Goal: Task Accomplishment & Management: Complete application form

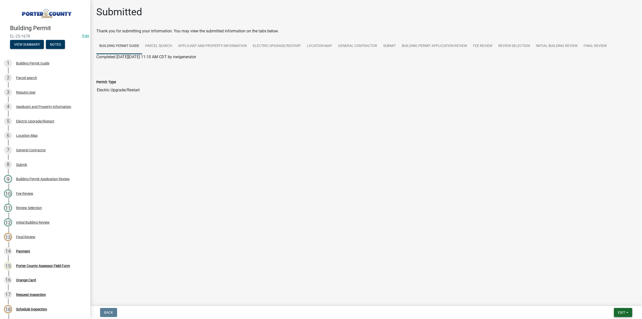
click at [618, 313] on span "Exit" at bounding box center [621, 312] width 7 height 4
click at [606, 299] on button "Save & Exit" at bounding box center [612, 299] width 40 height 12
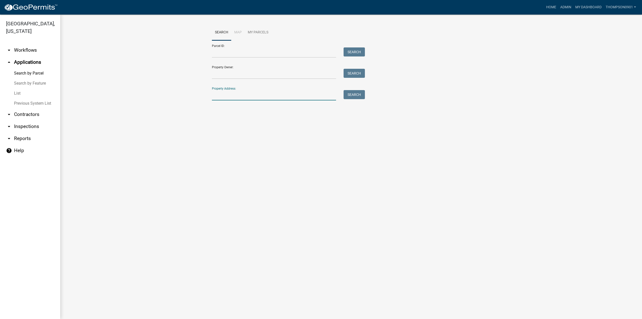
click at [237, 96] on input "Property Address:" at bounding box center [274, 95] width 124 height 10
type input "446 st 8"
click at [224, 129] on span "Select" at bounding box center [220, 128] width 11 height 5
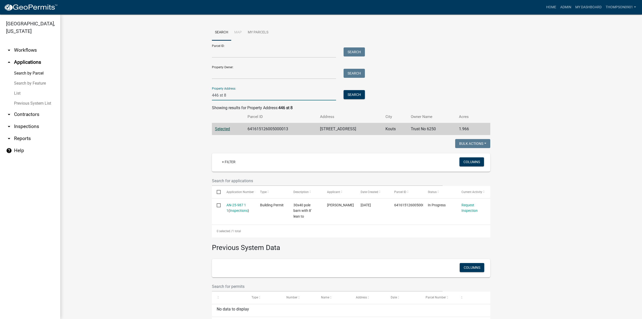
drag, startPoint x: 249, startPoint y: 97, endPoint x: 118, endPoint y: 98, distance: 130.4
click at [119, 98] on wm-workflow-application-search-view "Search Map My Parcels Parcel ID: Search Property Owner: Search Property Address…" at bounding box center [351, 177] width 562 height 304
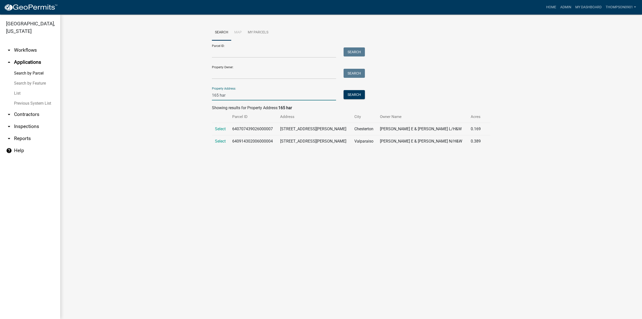
type input "165 har"
click at [19, 88] on link "List" at bounding box center [30, 93] width 60 height 10
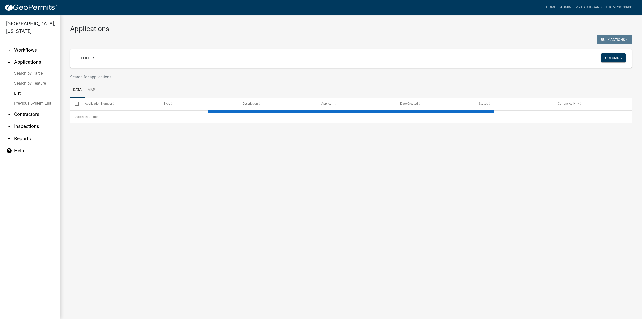
select select "3: 100"
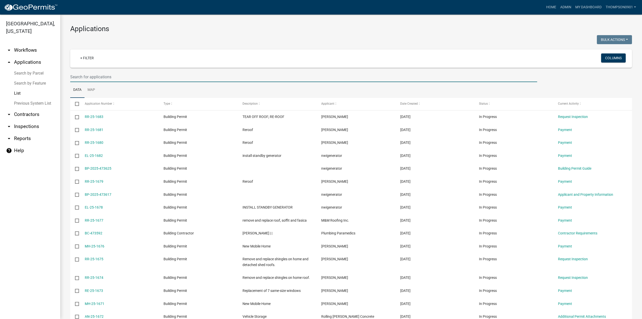
click at [92, 79] on input "text" at bounding box center [303, 77] width 467 height 10
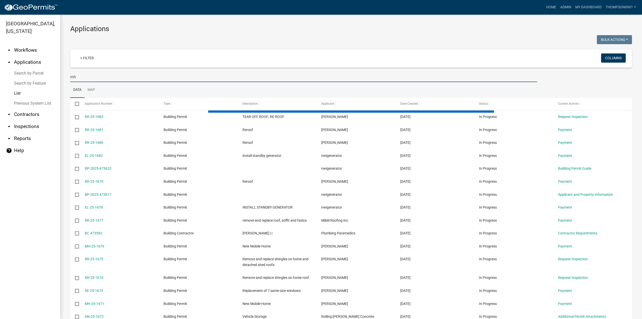
type input "m"
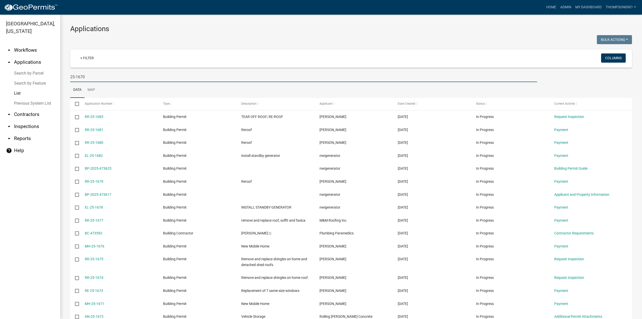
type input "25-1670"
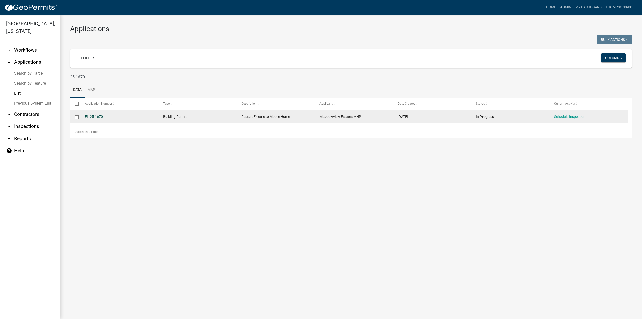
click at [95, 117] on link "EL-25-1670" at bounding box center [94, 117] width 18 height 4
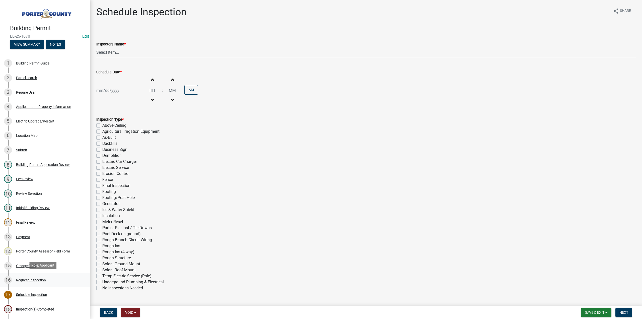
click at [26, 279] on div "Request Inspection" at bounding box center [31, 280] width 30 height 4
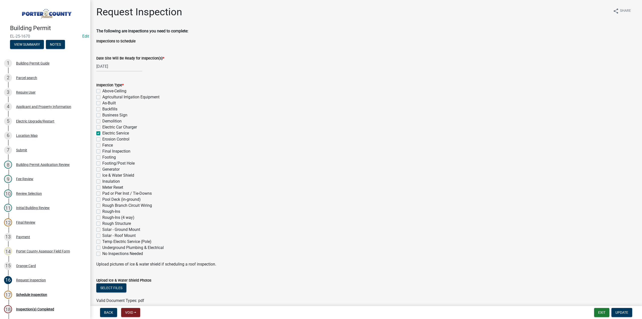
drag, startPoint x: 602, startPoint y: 313, endPoint x: 629, endPoint y: 261, distance: 57.6
drag, startPoint x: 629, startPoint y: 261, endPoint x: 604, endPoint y: 310, distance: 54.5
drag, startPoint x: 606, startPoint y: 312, endPoint x: 603, endPoint y: 313, distance: 2.7
drag, startPoint x: 603, startPoint y: 313, endPoint x: 620, endPoint y: 313, distance: 16.6
drag, startPoint x: 620, startPoint y: 313, endPoint x: 606, endPoint y: 310, distance: 14.4
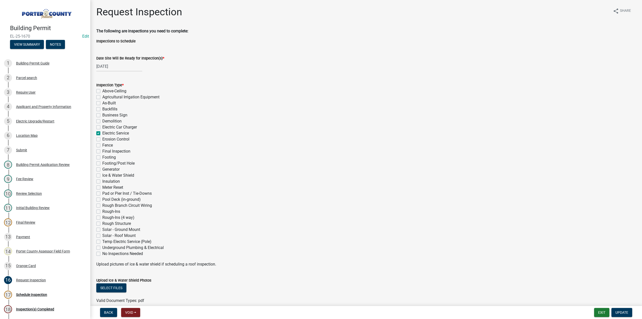
drag, startPoint x: 606, startPoint y: 310, endPoint x: 379, endPoint y: 229, distance: 240.7
click at [379, 229] on div "Inspection Type * Above-Ceiling Agricultural Irrigation Equipment As-Built Back…" at bounding box center [365, 169] width 539 height 174
click at [602, 310] on button "Exit" at bounding box center [601, 312] width 15 height 9
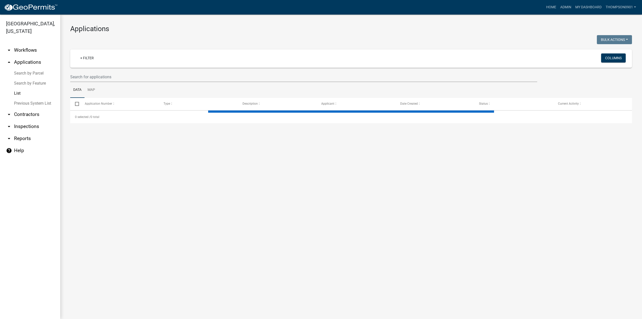
select select "3: 100"
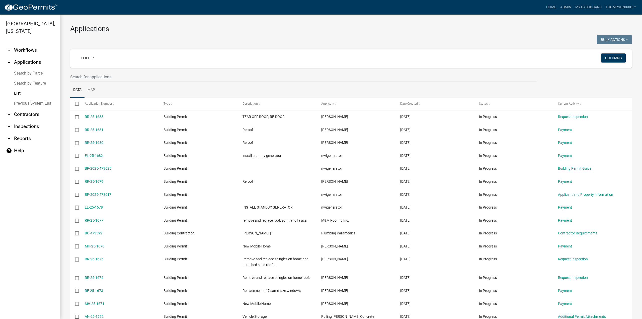
click at [30, 68] on link "Search by Parcel" at bounding box center [30, 73] width 60 height 10
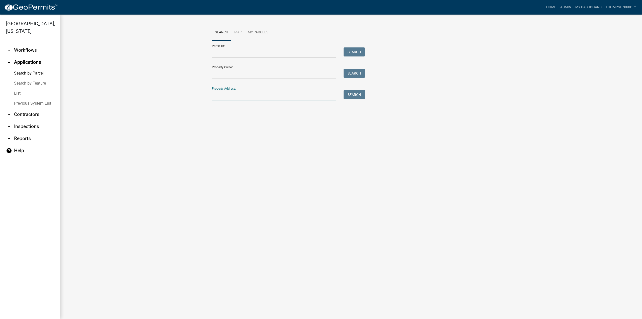
drag, startPoint x: 255, startPoint y: 94, endPoint x: 262, endPoint y: 99, distance: 8.6
click at [259, 97] on input "Property Address:" at bounding box center [274, 95] width 124 height 10
type input "738 w 700 n"
click at [354, 94] on button "Search" at bounding box center [353, 94] width 21 height 9
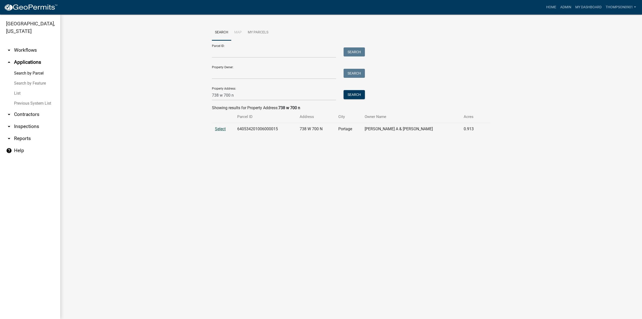
click at [225, 130] on span "Select" at bounding box center [220, 128] width 11 height 5
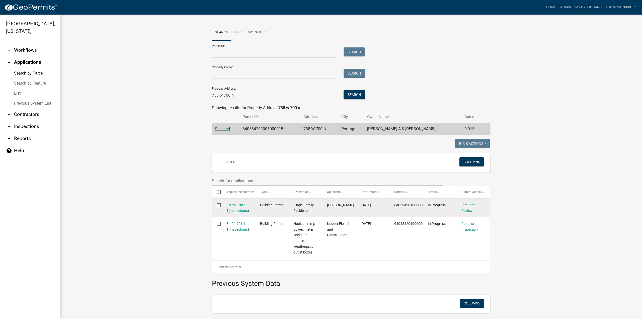
click at [228, 209] on div "SN-25-1387 1 1 ( Inspections )" at bounding box center [238, 208] width 24 height 12
click at [230, 206] on link "SN-25-1387 1 1" at bounding box center [236, 208] width 21 height 10
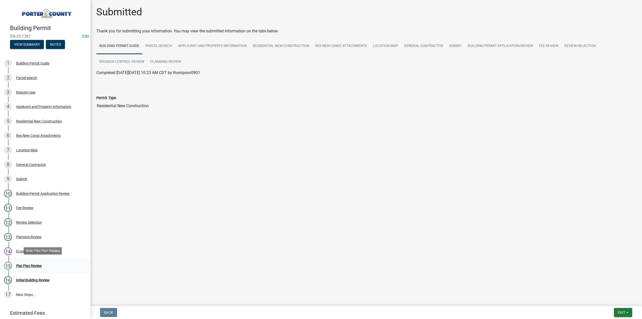
click at [31, 266] on div "Plat Plan Review" at bounding box center [29, 266] width 26 height 4
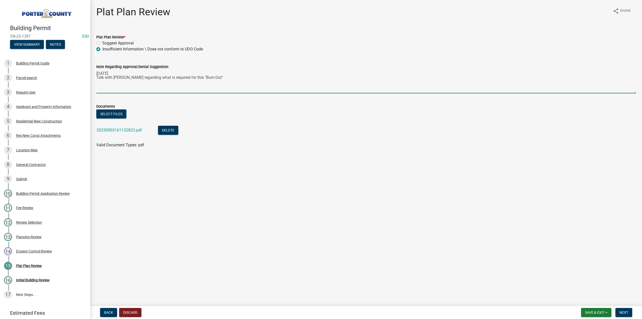
click at [205, 80] on textarea "07/30/3025 Talk with Tracy regarding what is required for this "Burn-Out"" at bounding box center [365, 82] width 539 height 24
type textarea "07/30/3025 Talk with Tracy regarding what is required for this "Burn-Out" Mike …"
click at [102, 43] on label "Suggest Approval" at bounding box center [117, 43] width 31 height 6
click at [102, 43] on input "Suggest Approval" at bounding box center [103, 41] width 3 height 3
radio input "true"
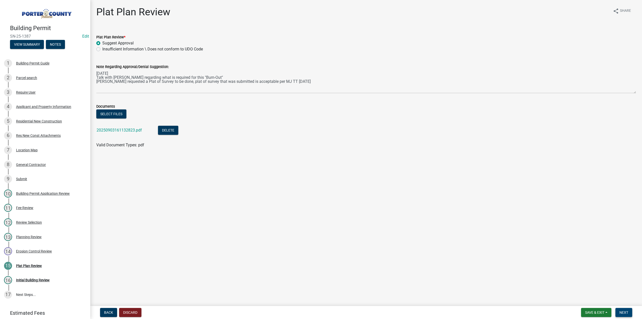
drag, startPoint x: 622, startPoint y: 314, endPoint x: 615, endPoint y: 316, distance: 6.9
click at [621, 314] on span "Next" at bounding box center [623, 312] width 9 height 4
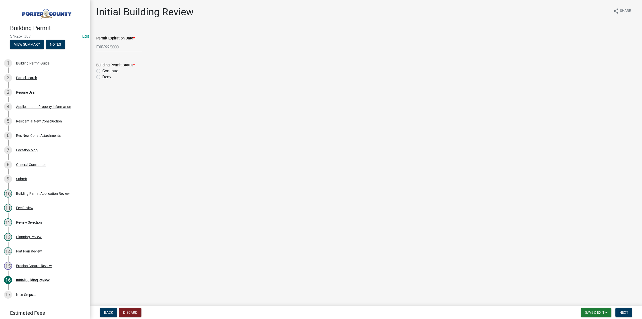
select select "9"
click at [123, 47] on div "Jan Feb Mar Apr May Jun Jul Aug Sep Oct Nov Dec 1525 1526 1527 1528 1529 1530 1…" at bounding box center [119, 46] width 46 height 10
drag, startPoint x: 128, startPoint y: 56, endPoint x: 129, endPoint y: 60, distance: 4.6
click at [128, 56] on select "1525 1526 1527 1528 1529 1530 1531 1532 1533 1534 1535 1536 1537 1538 1539 1540…" at bounding box center [136, 57] width 18 height 8
select select "2027"
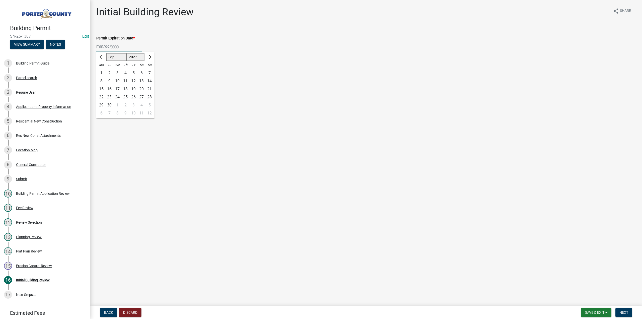
click at [127, 53] on select "1525 1526 1527 1528 1529 1530 1531 1532 1533 1534 1535 1536 1537 1538 1539 1540…" at bounding box center [136, 57] width 18 height 8
click at [142, 72] on div "4" at bounding box center [141, 73] width 8 height 8
type input "09/04/2027"
click at [102, 69] on label "Continue" at bounding box center [110, 71] width 16 height 6
click at [102, 69] on input "Continue" at bounding box center [103, 69] width 3 height 3
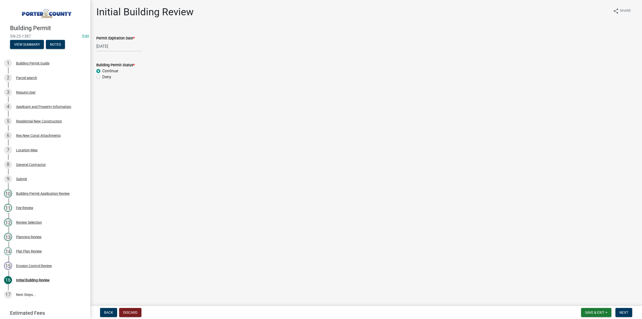
radio input "true"
drag, startPoint x: 629, startPoint y: 315, endPoint x: 624, endPoint y: 311, distance: 6.7
click at [628, 314] on button "Next" at bounding box center [623, 312] width 17 height 9
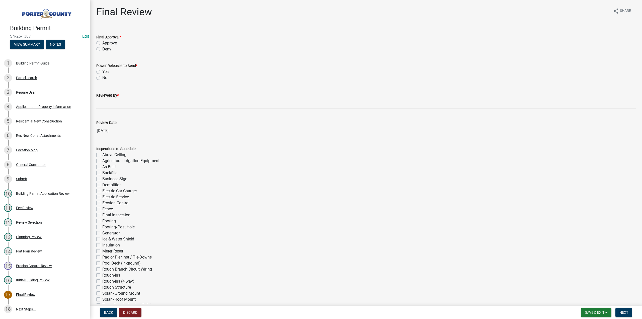
click at [102, 43] on label "Approve" at bounding box center [109, 43] width 15 height 6
click at [102, 43] on input "Approve" at bounding box center [103, 41] width 3 height 3
radio input "true"
click at [102, 77] on label "No" at bounding box center [104, 78] width 5 height 6
click at [102, 77] on input "No" at bounding box center [103, 76] width 3 height 3
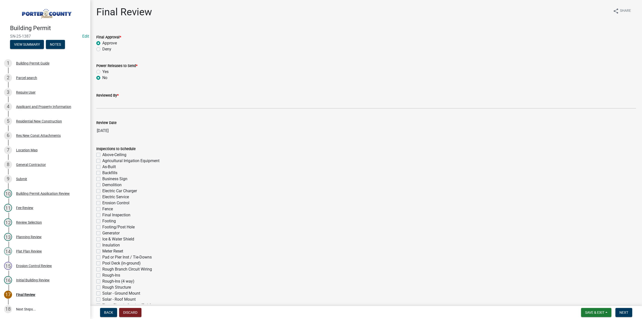
radio input "true"
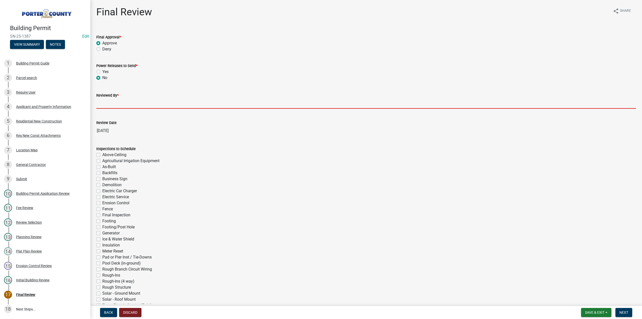
click at [108, 104] on input "Reviewed By *" at bounding box center [365, 103] width 539 height 10
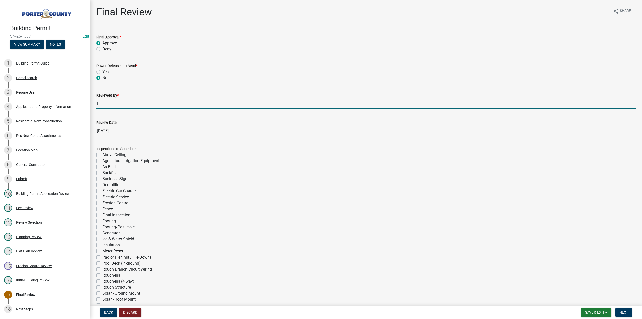
click at [120, 104] on input "TT" at bounding box center [365, 103] width 539 height 10
type input "TT per MJ"
click at [626, 311] on span "Next" at bounding box center [623, 312] width 9 height 4
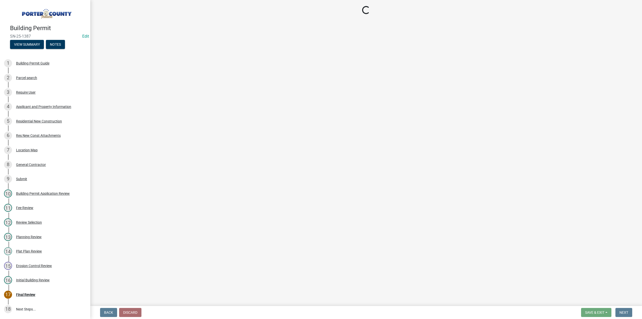
select select "3: 3"
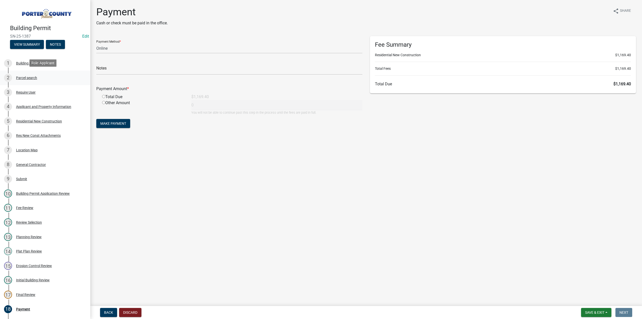
click at [23, 76] on div "Parcel search" at bounding box center [26, 78] width 21 height 4
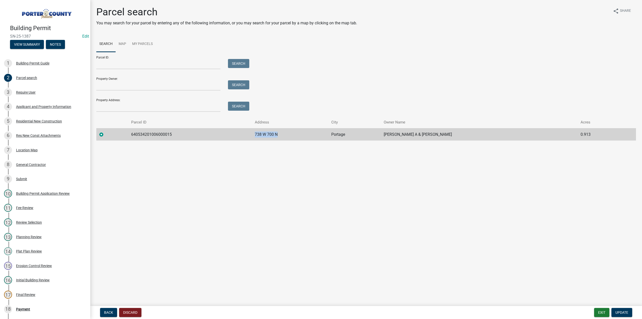
drag, startPoint x: 277, startPoint y: 133, endPoint x: 251, endPoint y: 136, distance: 25.9
click at [252, 136] on td "738 W 700 N" at bounding box center [290, 134] width 76 height 12
copy td "738 W 700 N"
click at [602, 312] on button "Exit" at bounding box center [601, 312] width 15 height 9
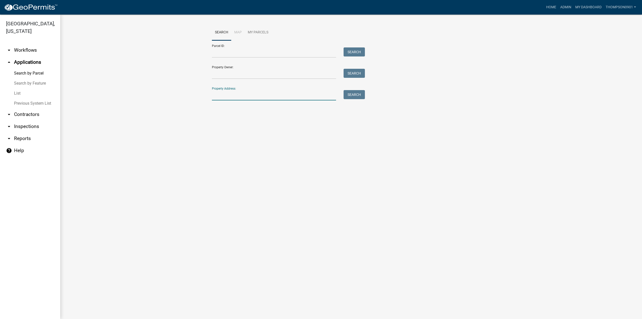
click at [245, 96] on input "Property Address:" at bounding box center [274, 95] width 124 height 10
paste input "738 W 700 N"
type input "738 W 700 N"
click at [358, 97] on button "Search" at bounding box center [353, 94] width 21 height 9
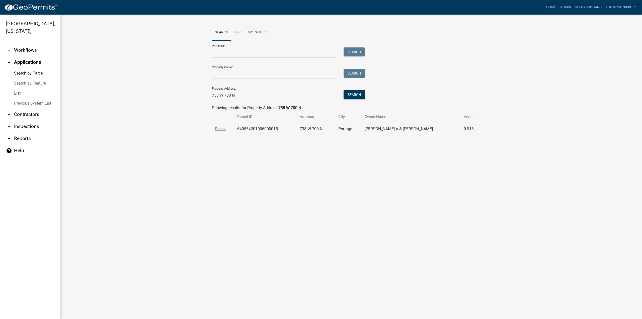
click at [224, 129] on span "Select" at bounding box center [220, 128] width 11 height 5
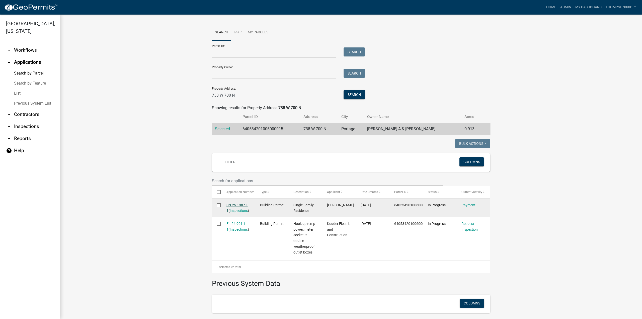
click at [231, 206] on link "SN-25-1387 1 1" at bounding box center [236, 208] width 21 height 10
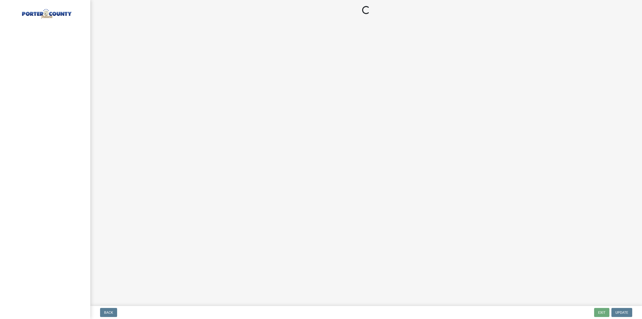
select select "3: 3"
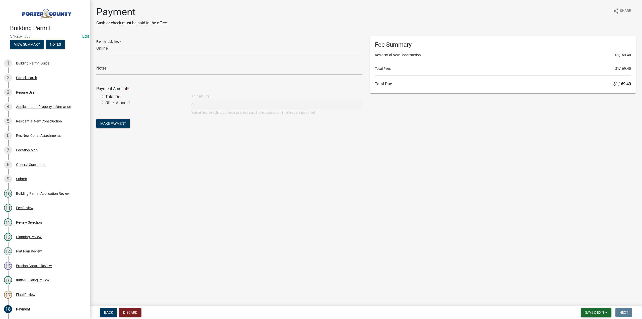
click at [596, 313] on span "Save & Exit" at bounding box center [594, 312] width 19 height 4
click at [592, 298] on button "Save & Exit" at bounding box center [591, 299] width 40 height 12
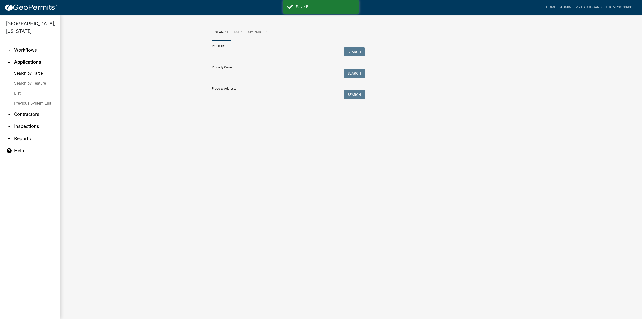
click at [17, 88] on link "List" at bounding box center [30, 93] width 60 height 10
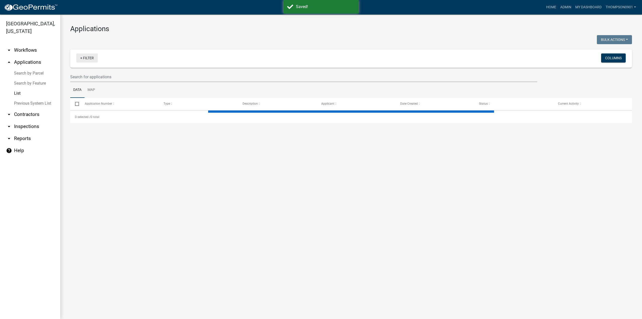
click at [89, 55] on link "+ Filter" at bounding box center [87, 57] width 22 height 9
select select "3: 100"
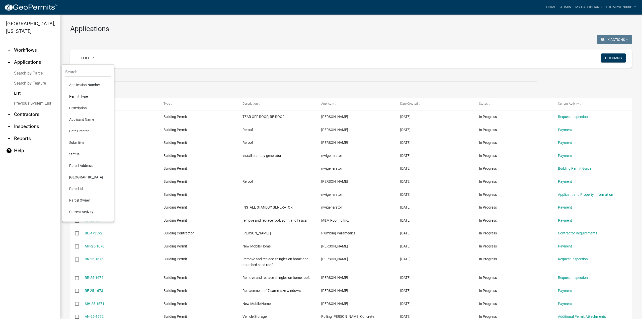
click at [82, 153] on li "Status" at bounding box center [88, 154] width 46 height 12
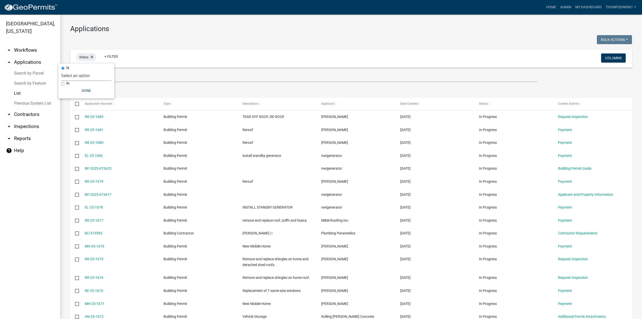
click at [79, 73] on select "Select an option Not Started In Progress Completed Expired Locked Withdrawn Voi…" at bounding box center [86, 75] width 50 height 10
select select "3"
click at [68, 70] on select "Select an option Not Started In Progress Completed Expired Locked Withdrawn Voi…" at bounding box center [86, 75] width 50 height 10
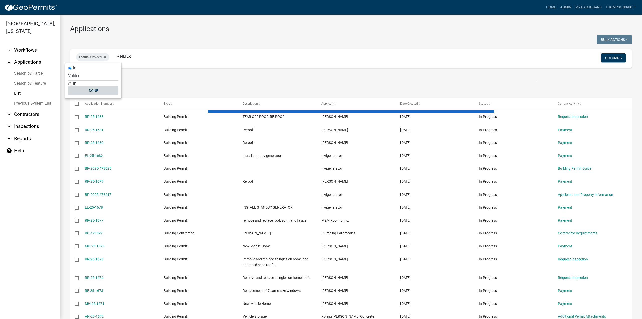
click at [95, 89] on button "Done" at bounding box center [93, 90] width 50 height 9
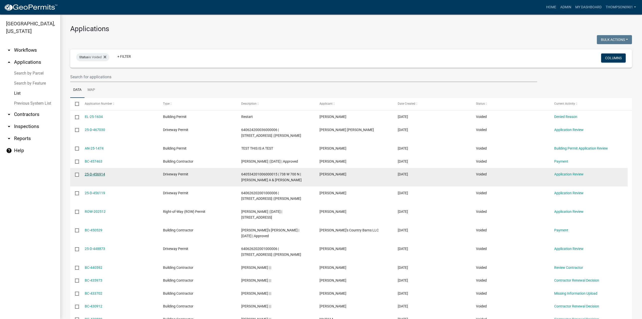
click at [92, 174] on link "25-D-456914" at bounding box center [95, 174] width 20 height 4
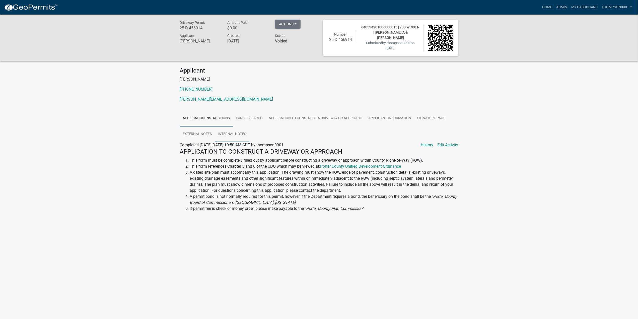
click at [238, 133] on link "Internal Notes" at bounding box center [232, 134] width 34 height 16
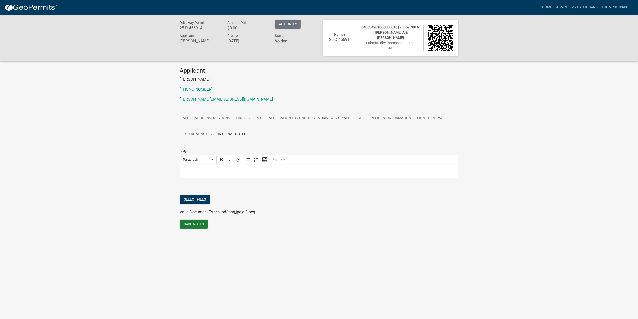
click at [208, 135] on link "External Notes" at bounding box center [197, 134] width 35 height 16
click at [438, 114] on link "Signature Page" at bounding box center [431, 118] width 34 height 16
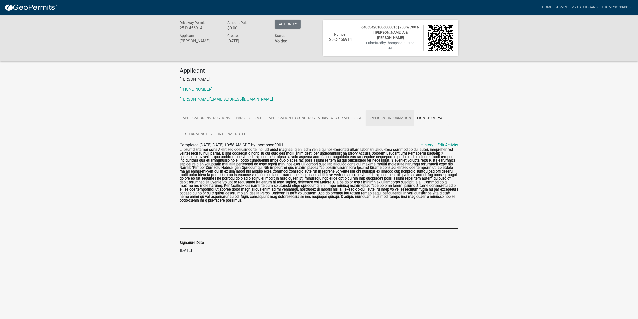
click at [388, 114] on link "Applicant Information" at bounding box center [389, 118] width 49 height 16
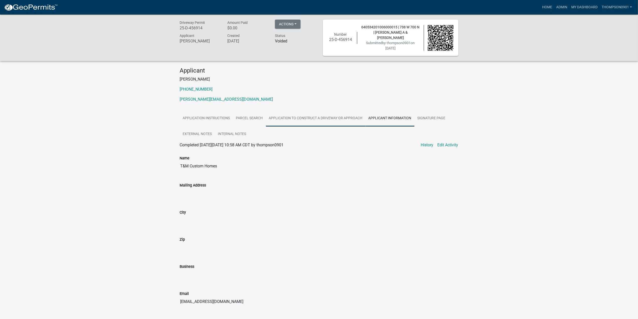
click at [347, 120] on link "Application to Construct a Driveway or Approach" at bounding box center [316, 118] width 100 height 16
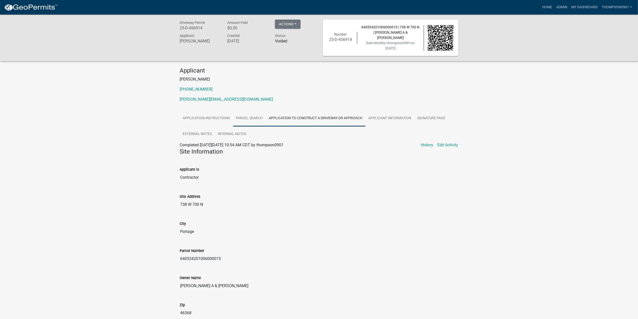
click at [257, 120] on link "Parcel search" at bounding box center [249, 118] width 33 height 16
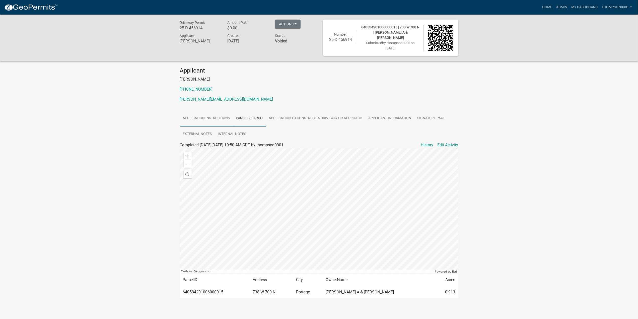
click at [202, 118] on link "Application Instructions" at bounding box center [206, 118] width 53 height 16
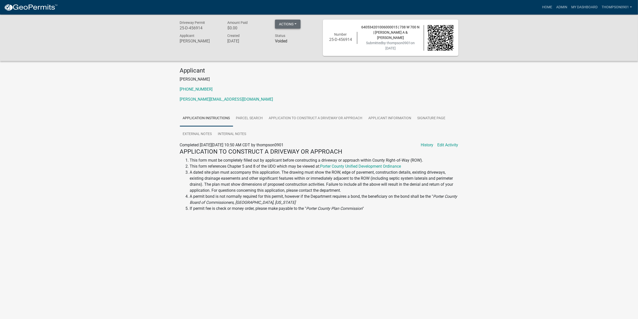
click at [296, 26] on button "Actions" at bounding box center [288, 24] width 26 height 9
click at [555, 142] on div "Driveway Permit 25-D-456914 Amount Paid $0.00 Actions Unvoid Printer Friendly R…" at bounding box center [319, 123] width 638 height 216
click at [430, 145] on link "History" at bounding box center [427, 145] width 13 height 6
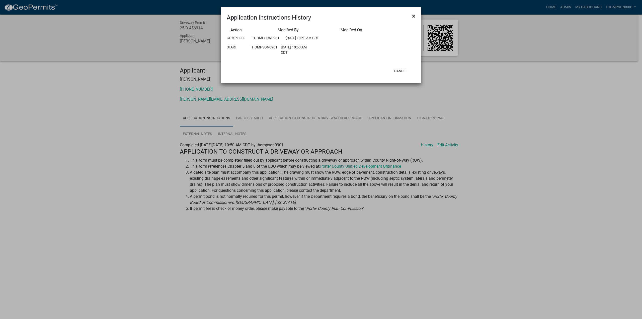
click at [414, 16] on span "×" at bounding box center [413, 16] width 3 height 7
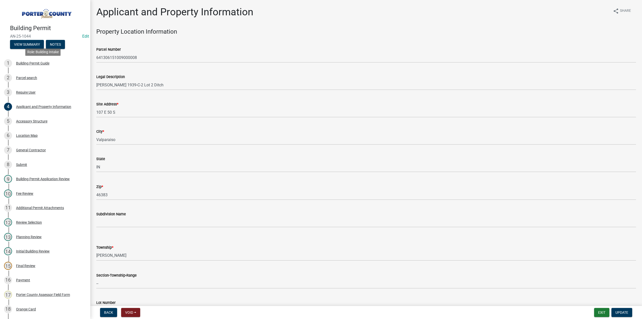
select select "829e86d3-b11d-4b91-b18e-70a426bdae9f"
select select "ea6751d4-6bf7-4a16-89ee-f7801ab82aa1"
select select "e2d1b1d7-ccc9-456b-9e96-e16306515997"
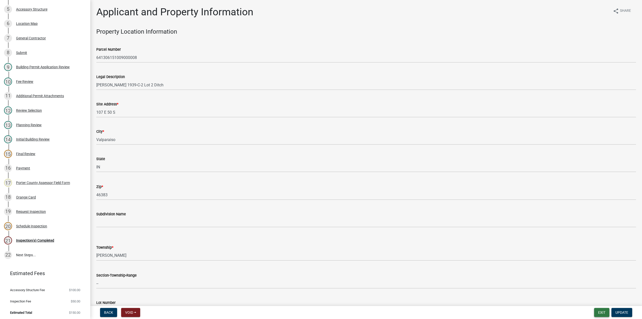
click at [602, 313] on button "Exit" at bounding box center [601, 312] width 15 height 9
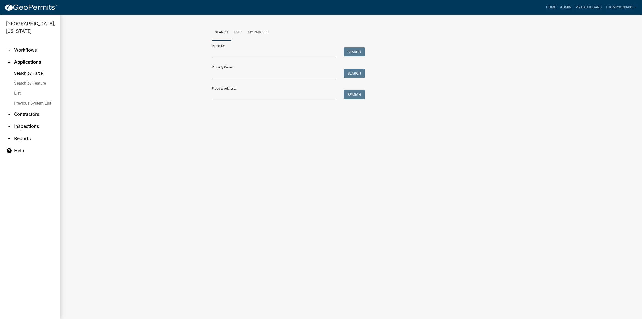
click at [16, 88] on link "List" at bounding box center [30, 93] width 60 height 10
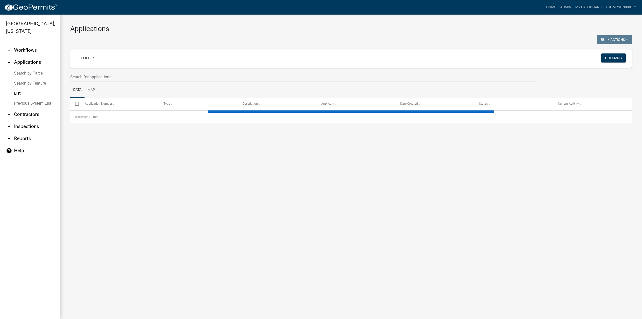
select select "3: 100"
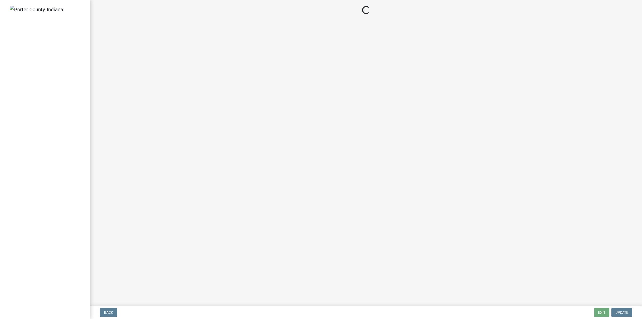
select select "3: 3"
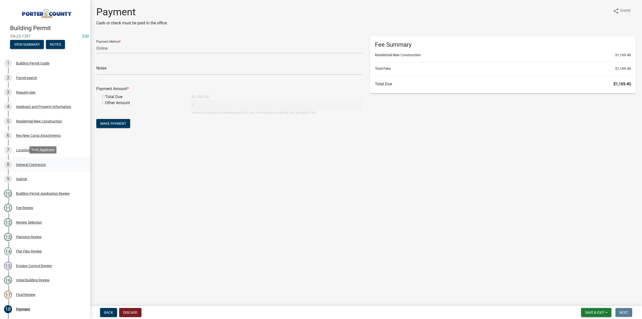
click at [25, 166] on div "8 General Contractor" at bounding box center [43, 164] width 78 height 8
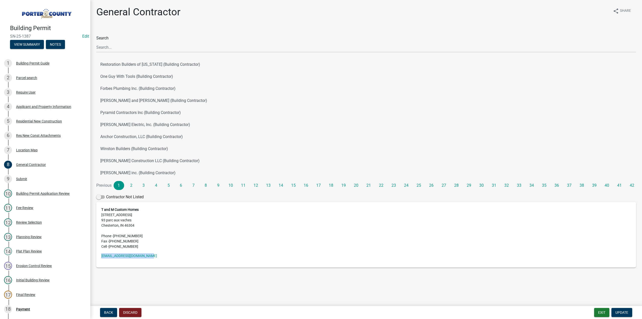
drag, startPoint x: 162, startPoint y: 256, endPoint x: 100, endPoint y: 256, distance: 62.7
click at [100, 256] on div "T and M Custom Homes 93 Parc Aux Vaches Dr 93 parc aux vaches Chesterton, IN 46…" at bounding box center [365, 234] width 539 height 65
copy link "moorecustomhomes@gmail.com"
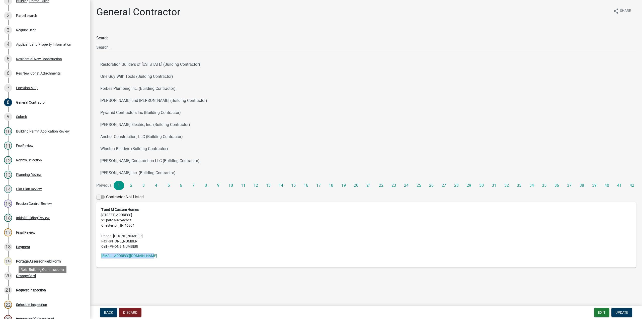
scroll to position [130, 0]
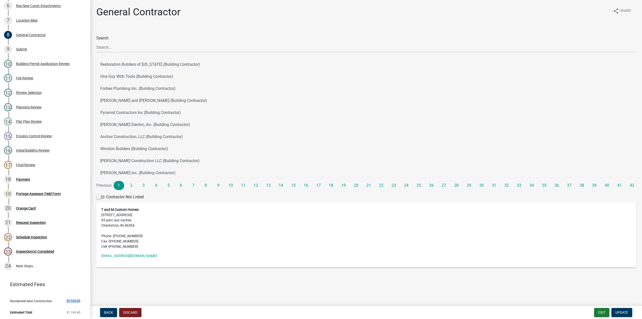
drag, startPoint x: 80, startPoint y: 300, endPoint x: 64, endPoint y: 299, distance: 16.3
click at [63, 299] on li "Residential New Construction $1,169.40" at bounding box center [45, 300] width 90 height 11
drag, startPoint x: 64, startPoint y: 299, endPoint x: 73, endPoint y: 306, distance: 10.9
click at [72, 306] on li "Estimated Total $1,169.40" at bounding box center [45, 311] width 90 height 11
drag, startPoint x: 78, startPoint y: 300, endPoint x: 63, endPoint y: 299, distance: 15.1
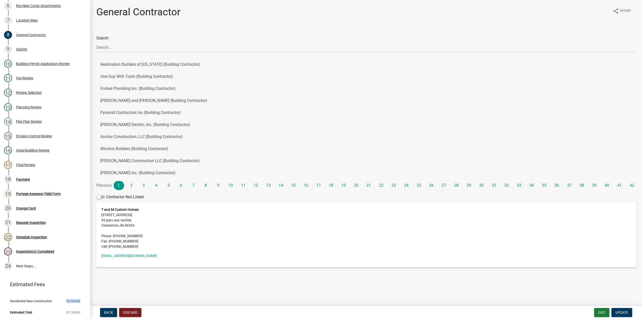
click at [62, 300] on li "Residential New Construction $1,169.40" at bounding box center [45, 300] width 90 height 11
copy span "$1,169.40"
click at [600, 308] on button "Exit" at bounding box center [601, 312] width 15 height 9
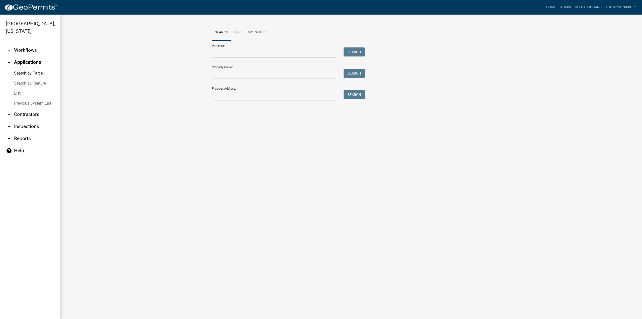
click at [233, 96] on input "Property Address:" at bounding box center [274, 95] width 124 height 10
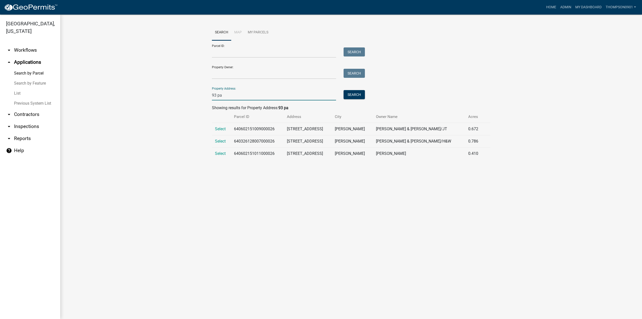
type input "93 pa"
drag, startPoint x: 281, startPoint y: 142, endPoint x: 242, endPoint y: 143, distance: 38.6
click at [242, 143] on td "640326128007000026" at bounding box center [257, 141] width 53 height 12
drag, startPoint x: 295, startPoint y: 219, endPoint x: 298, endPoint y: 208, distance: 11.2
click at [297, 216] on main "Search Map My Parcels Parcel ID: Search Property Owner: Search Property Address…" at bounding box center [351, 167] width 582 height 304
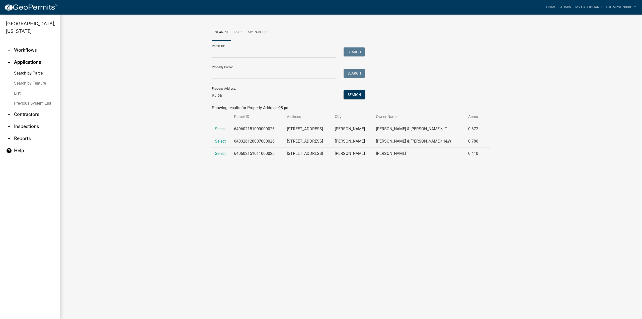
drag, startPoint x: 336, startPoint y: 140, endPoint x: 291, endPoint y: 142, distance: 45.7
click at [291, 142] on td "93 Parc Aux Vaches Dr" at bounding box center [308, 141] width 48 height 12
copy td "93 Parc Aux Vaches Dr"
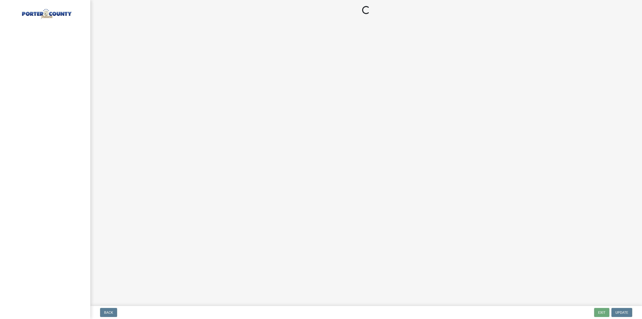
select select "3: 3"
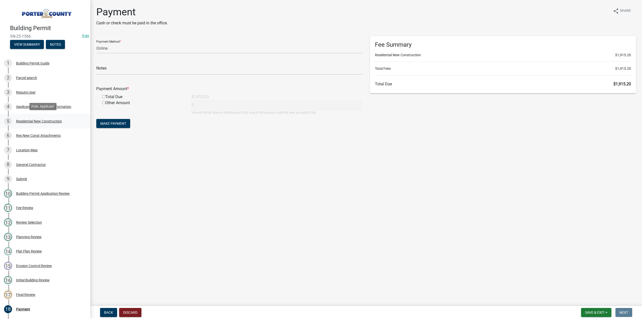
click at [43, 119] on div "Residential New Construction" at bounding box center [39, 121] width 46 height 4
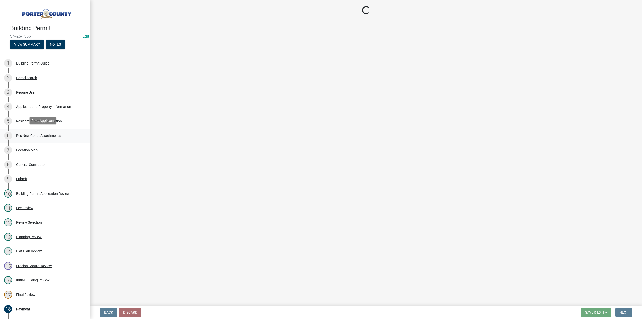
select select "4da9c449-5c2c-48cd-a36d-d108213ca6ba"
select select "61f444c2-0fc1-413e-9948-9a2e89704ff6"
select select "5ba551af-3543-4bb1-864b-48bcd75e9b29"
select select "a7554658-1ff0-4ba4-86bb-30b1109b1a56"
select select "7427f001-d34c-4c58-bf3c-f60178144653"
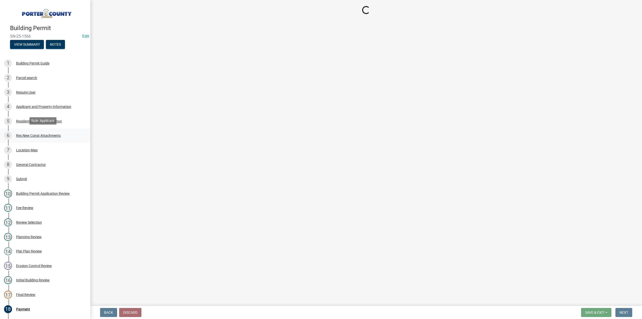
select select "aeb13f5b-f618-4fb0-9457-a1d82e5b0688"
